Goal: Find specific page/section: Locate a particular part of the current website

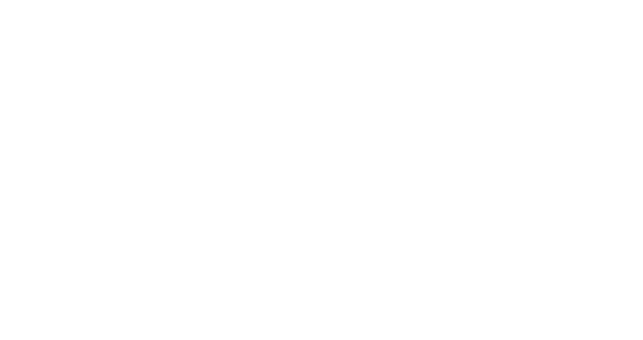
click at [609, 25] on div at bounding box center [321, 170] width 643 height 340
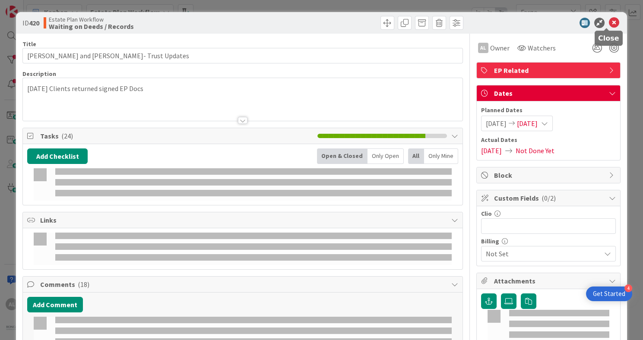
type input "Fargo"
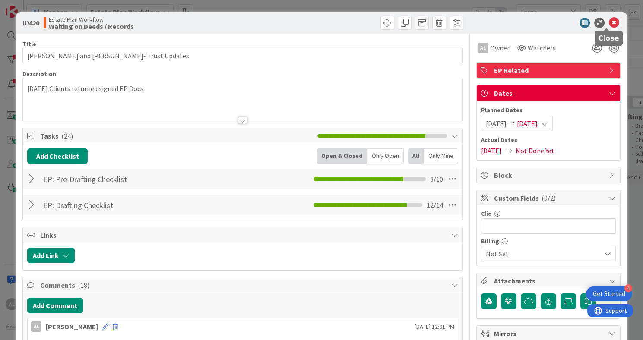
click at [609, 23] on icon at bounding box center [614, 23] width 10 height 10
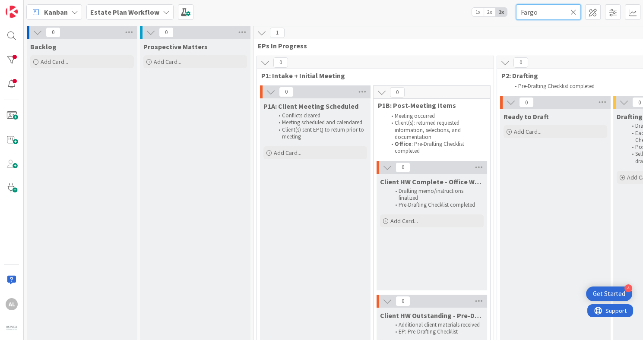
click at [543, 7] on input "Fargo" at bounding box center [548, 12] width 65 height 16
click at [572, 11] on icon at bounding box center [573, 12] width 6 height 8
click at [549, 13] on input "text" at bounding box center [548, 12] width 65 height 16
type input "[PERSON_NAME]"
